Goal: Check status: Check status

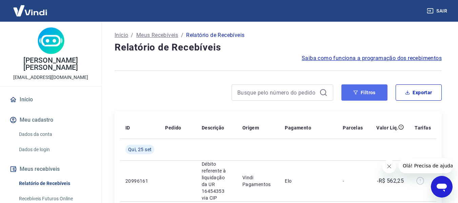
click at [369, 95] on button "Filtros" at bounding box center [364, 92] width 46 height 16
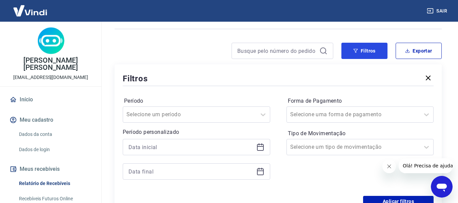
scroll to position [102, 0]
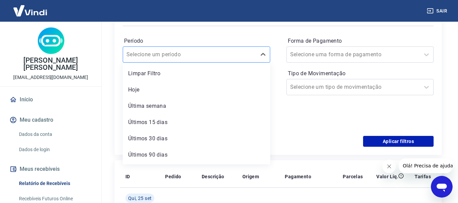
click at [188, 61] on div "Selecione um período" at bounding box center [196, 54] width 147 height 16
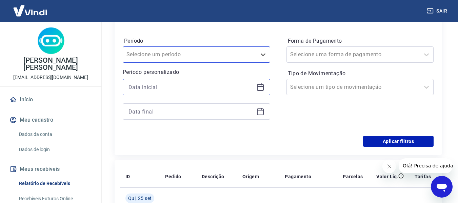
click at [165, 85] on input at bounding box center [190, 87] width 125 height 10
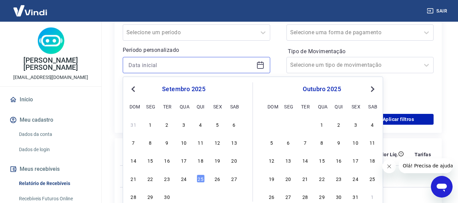
scroll to position [136, 0]
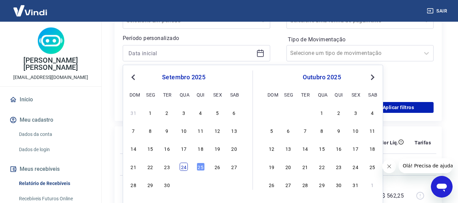
click at [181, 166] on div "24" at bounding box center [184, 167] width 8 height 8
type input "[DATE]"
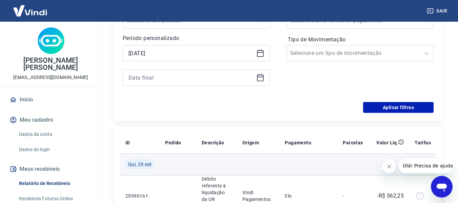
click at [183, 168] on td at bounding box center [178, 165] width 37 height 22
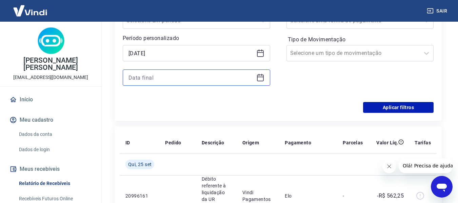
click at [165, 80] on input at bounding box center [190, 78] width 125 height 10
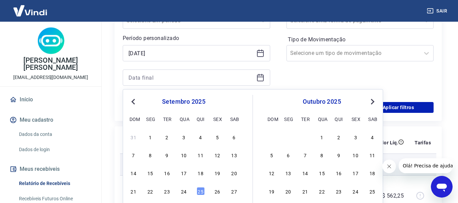
drag, startPoint x: 186, startPoint y: 190, endPoint x: 204, endPoint y: 172, distance: 25.9
click at [186, 190] on div "24" at bounding box center [184, 191] width 8 height 8
type input "[DATE]"
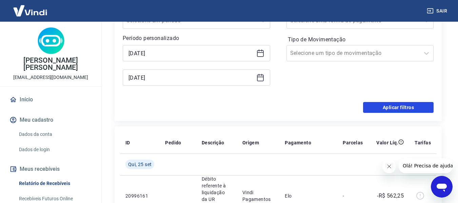
click at [400, 107] on button "Aplicar filtros" at bounding box center [398, 107] width 71 height 11
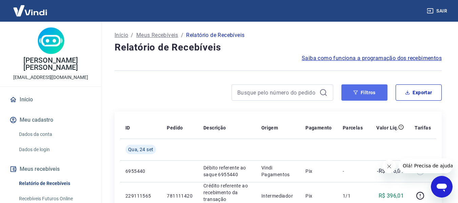
click at [379, 95] on button "Filtros" at bounding box center [364, 92] width 46 height 16
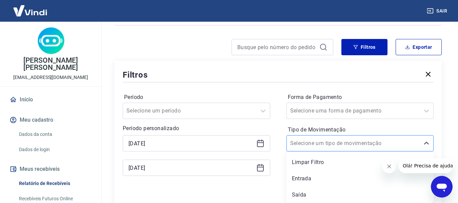
click at [313, 152] on div "option Limpar Filtro focused, 1 of 3. 3 results available. Use Up and Down to c…" at bounding box center [359, 143] width 147 height 16
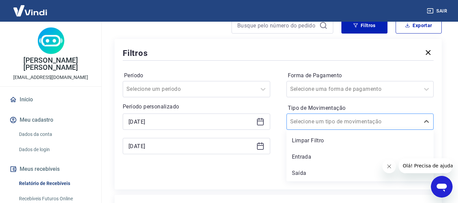
scroll to position [79, 0]
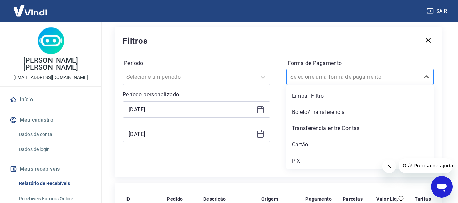
click at [326, 77] on input "Forma de Pagamento" at bounding box center [324, 77] width 68 height 8
click at [304, 115] on div "Boleto/Transferência" at bounding box center [359, 112] width 147 height 14
click at [304, 115] on div "Selecione um tipo de movimentação" at bounding box center [353, 109] width 133 height 12
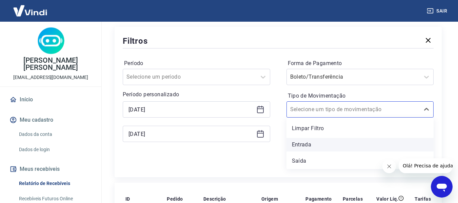
click at [303, 147] on div "Entrada" at bounding box center [359, 145] width 147 height 14
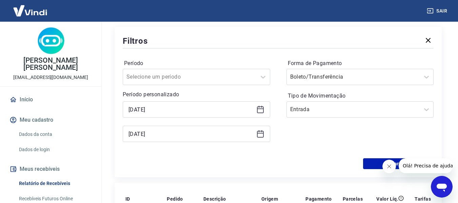
click at [310, 145] on div "Forma de Pagamento Boleto/Transferência Tipo de Movimentação Entrada" at bounding box center [359, 104] width 147 height 92
click at [365, 164] on button "Aplicar filtros" at bounding box center [398, 163] width 71 height 11
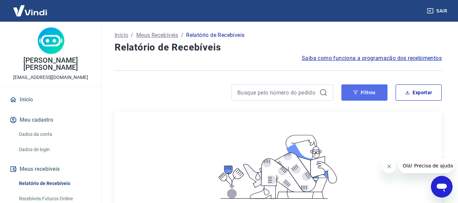
click at [363, 94] on button "Filtros" at bounding box center [364, 92] width 46 height 16
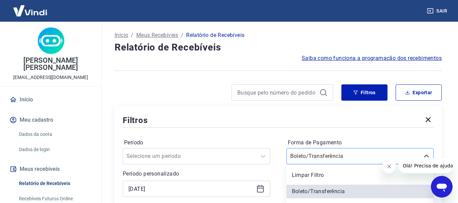
click at [325, 155] on div "option Boleto/Transferência selected, 2 of 5. 5 results available. Use Up and D…" at bounding box center [359, 156] width 147 height 16
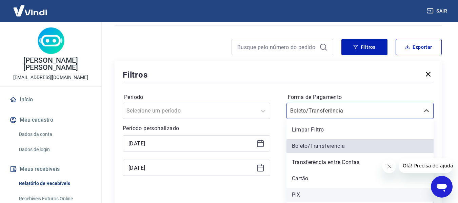
click at [303, 192] on div "PIX" at bounding box center [359, 195] width 147 height 14
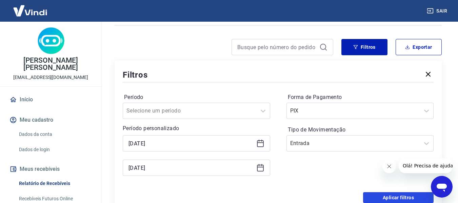
click at [379, 198] on button "Aplicar filtros" at bounding box center [398, 197] width 71 height 11
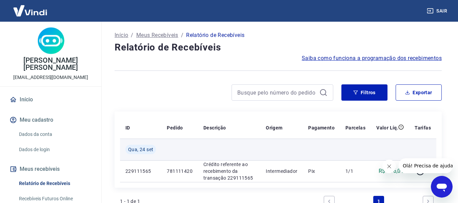
scroll to position [68, 0]
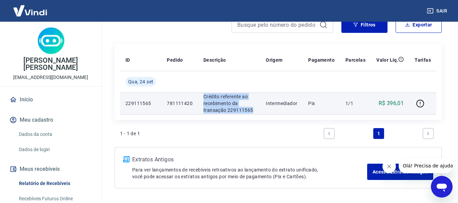
drag, startPoint x: 253, startPoint y: 112, endPoint x: 204, endPoint y: 97, distance: 51.0
click at [204, 97] on p "Crédito referente ao recebimento da transação 229111565" at bounding box center [229, 103] width 52 height 20
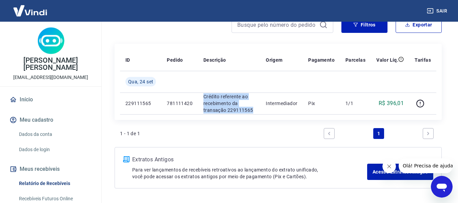
copy p "Crédito referente ao recebimento da transação 229111565"
